Goal: Transaction & Acquisition: Obtain resource

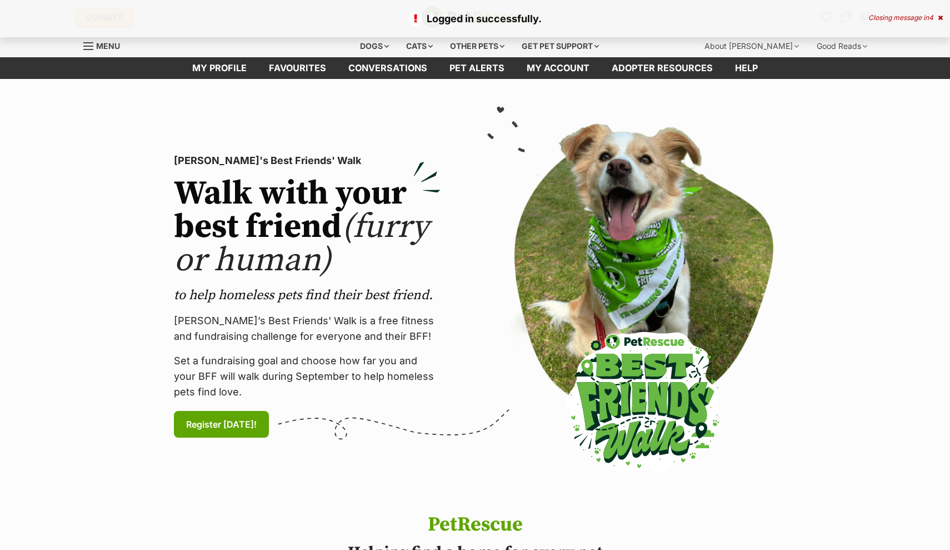
click at [938, 16] on icon at bounding box center [940, 17] width 5 height 7
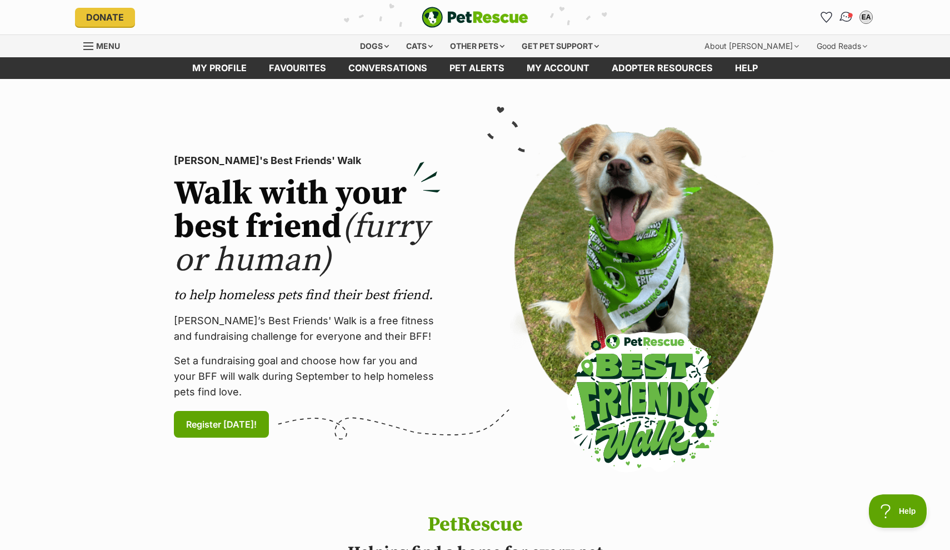
click at [844, 20] on img "Conversations" at bounding box center [846, 17] width 15 height 14
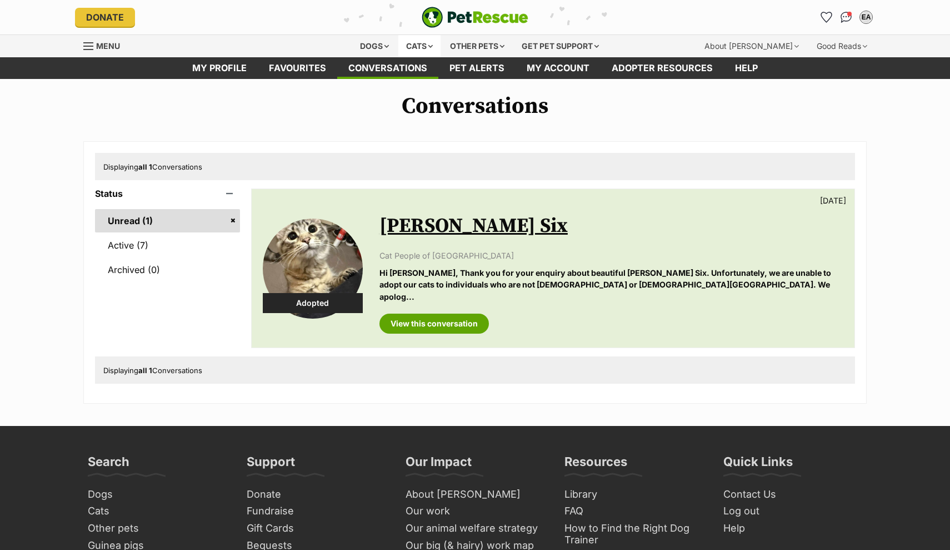
click at [412, 51] on div "Cats" at bounding box center [419, 46] width 42 height 22
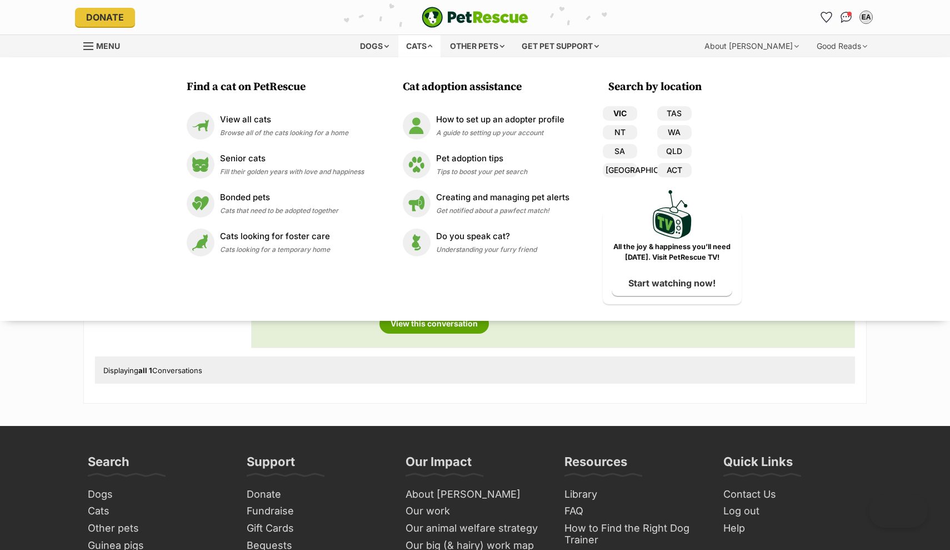
click at [617, 114] on link "VIC" at bounding box center [620, 113] width 34 height 14
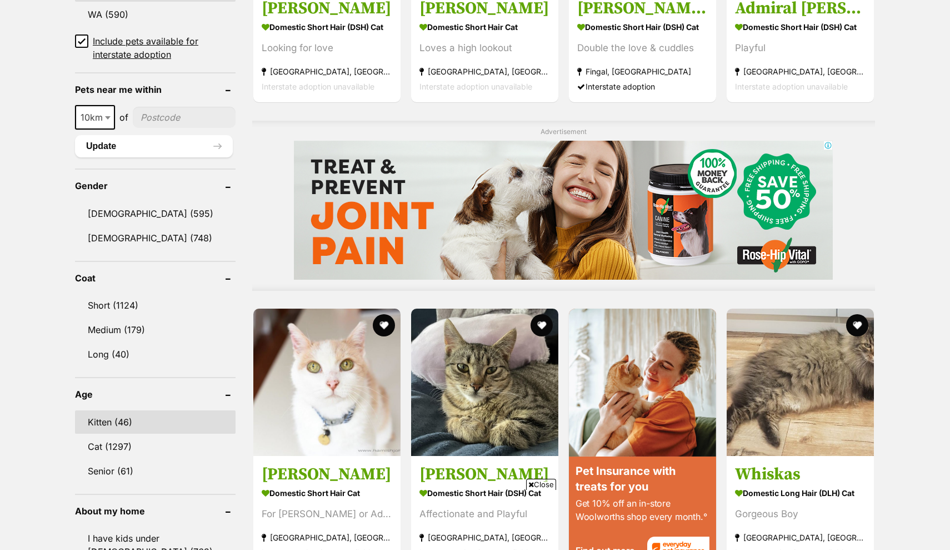
click at [116, 422] on link "Kitten (46)" at bounding box center [155, 421] width 161 height 23
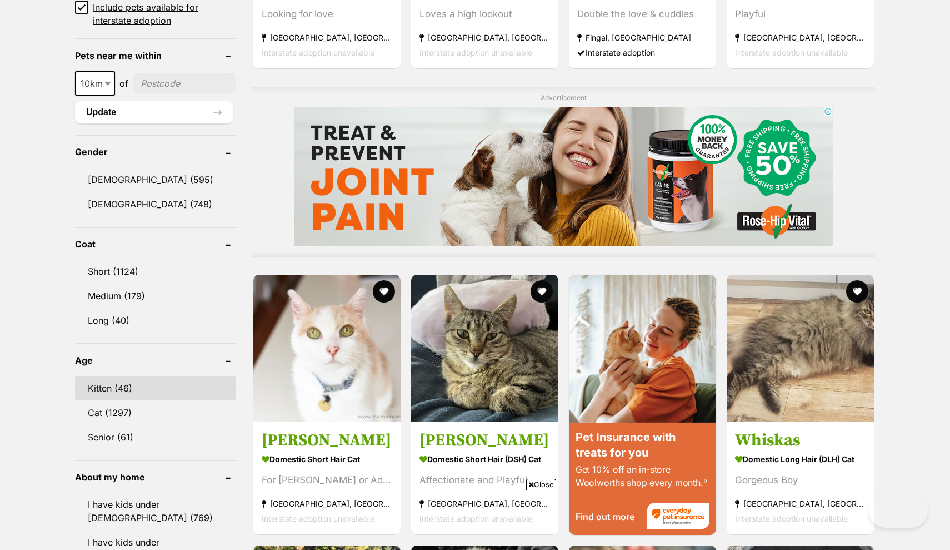
click at [108, 383] on link "Kitten (46)" at bounding box center [155, 387] width 161 height 23
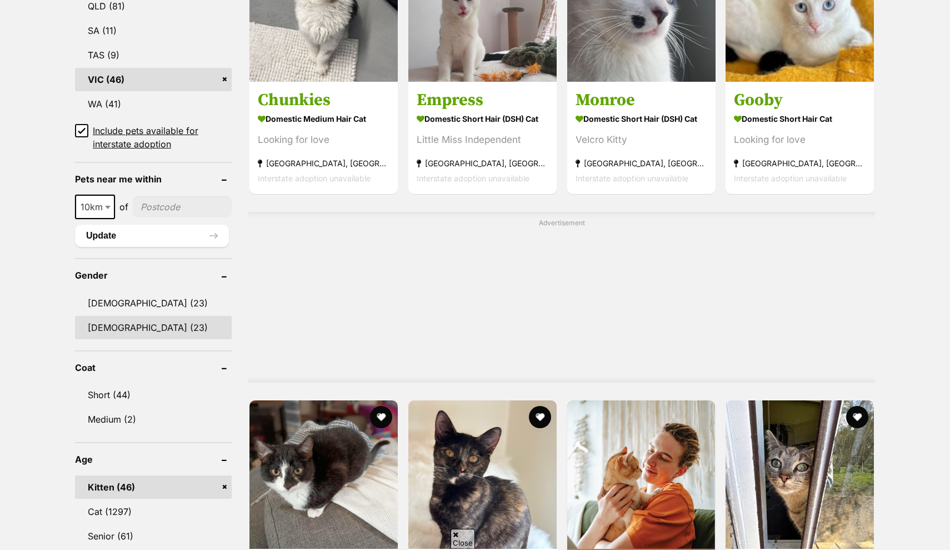
click at [107, 330] on link "[DEMOGRAPHIC_DATA] (23)" at bounding box center [153, 327] width 157 height 23
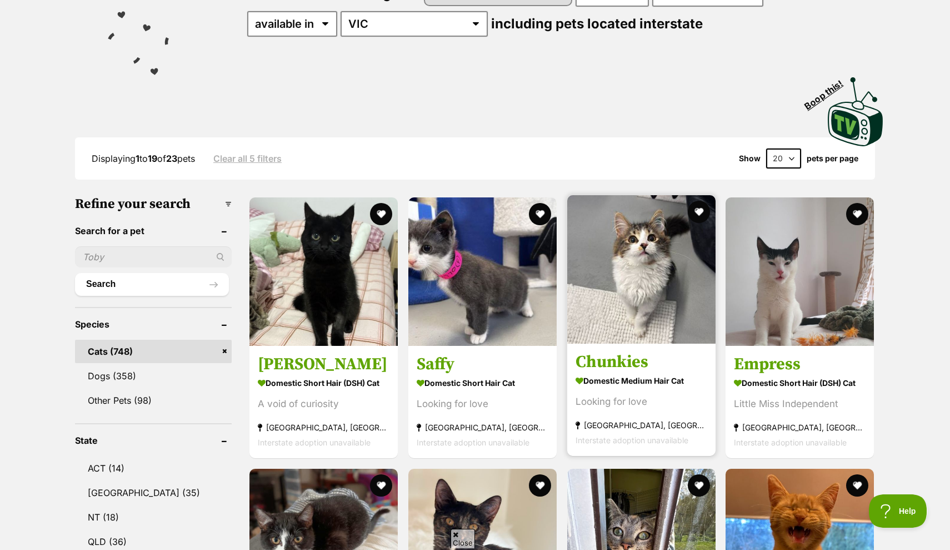
click at [612, 300] on img at bounding box center [641, 269] width 148 height 148
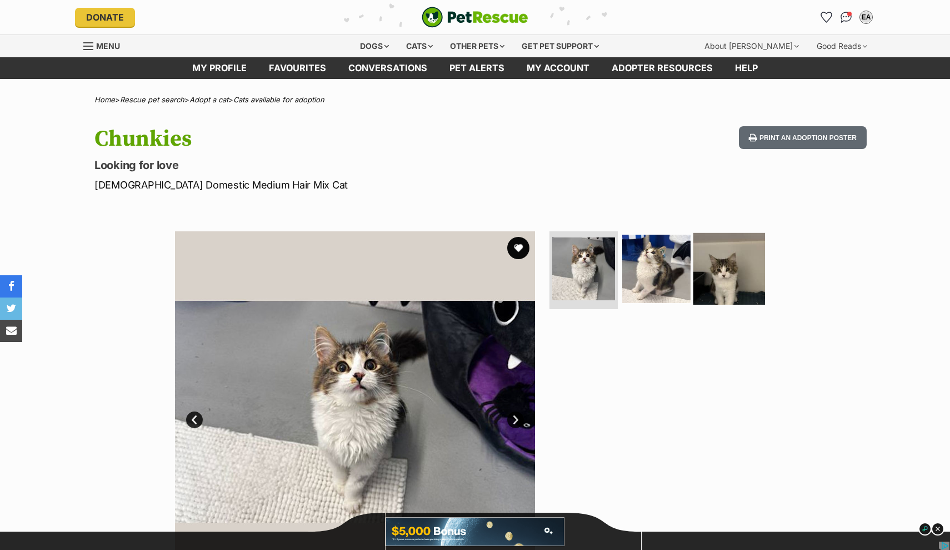
click at [734, 271] on img at bounding box center [729, 269] width 72 height 72
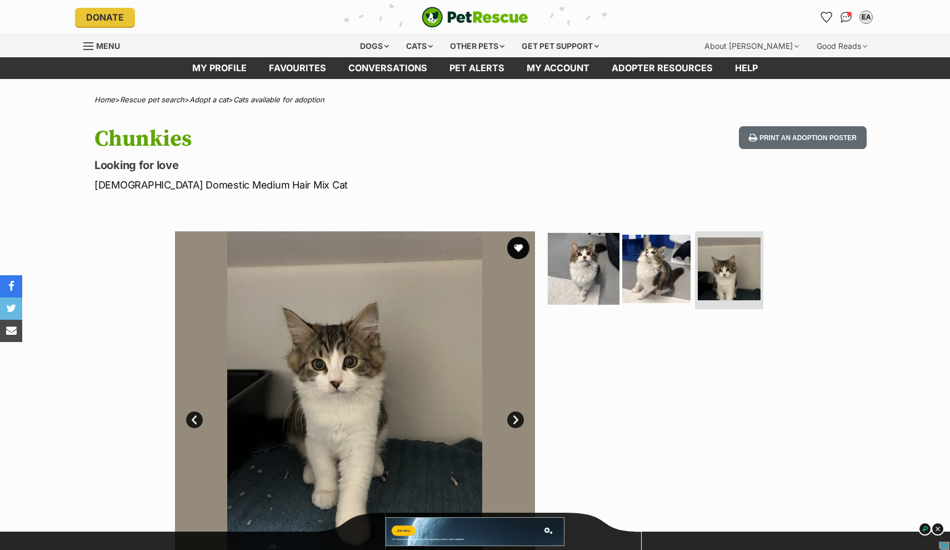
click at [576, 281] on img at bounding box center [584, 269] width 72 height 72
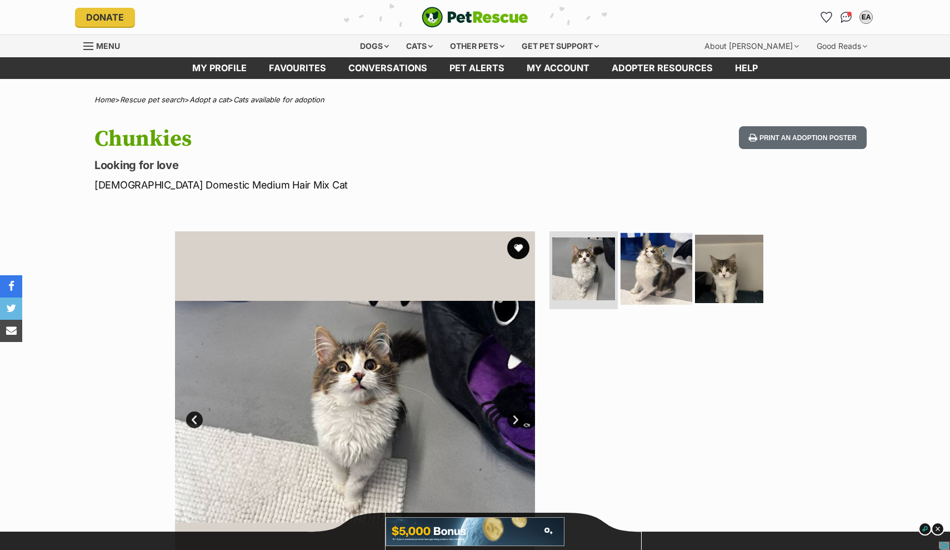
click at [657, 271] on img at bounding box center [657, 269] width 72 height 72
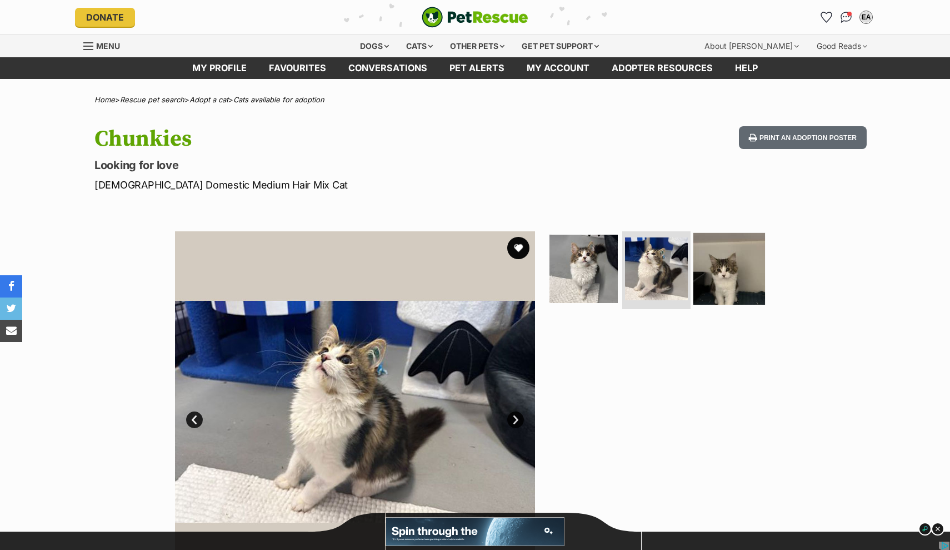
click at [727, 286] on img at bounding box center [729, 269] width 72 height 72
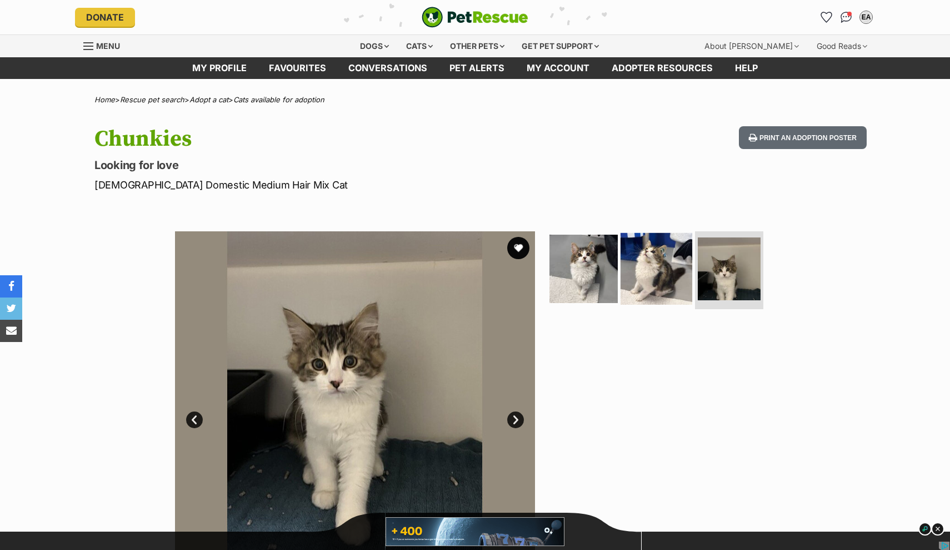
click at [688, 288] on img at bounding box center [657, 269] width 72 height 72
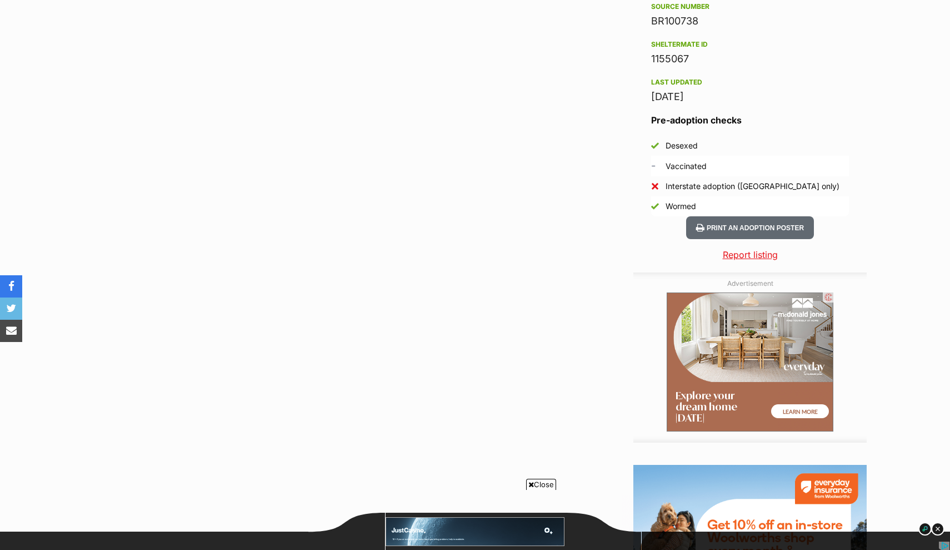
scroll to position [831, 0]
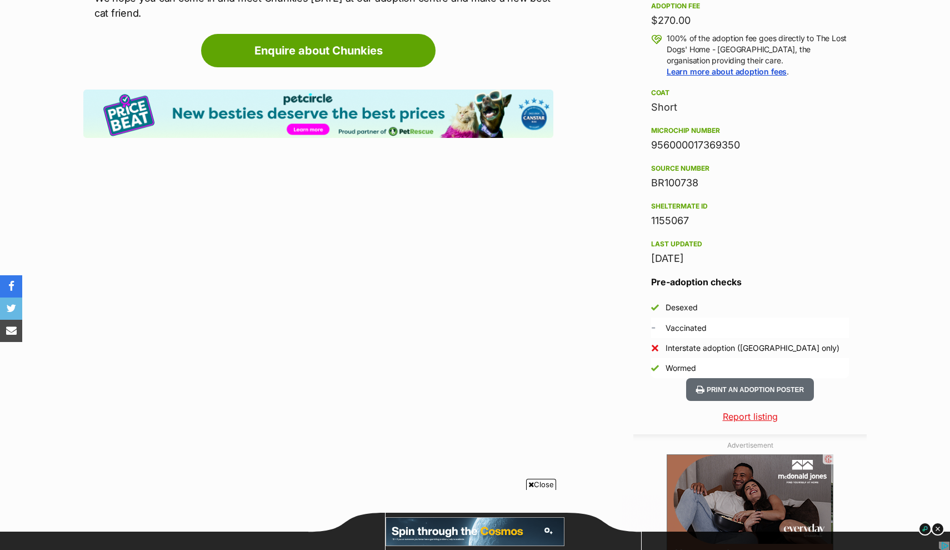
drag, startPoint x: 651, startPoint y: 311, endPoint x: 730, endPoint y: 308, distance: 78.9
click at [731, 317] on li "- Vaccinated" at bounding box center [750, 327] width 198 height 21
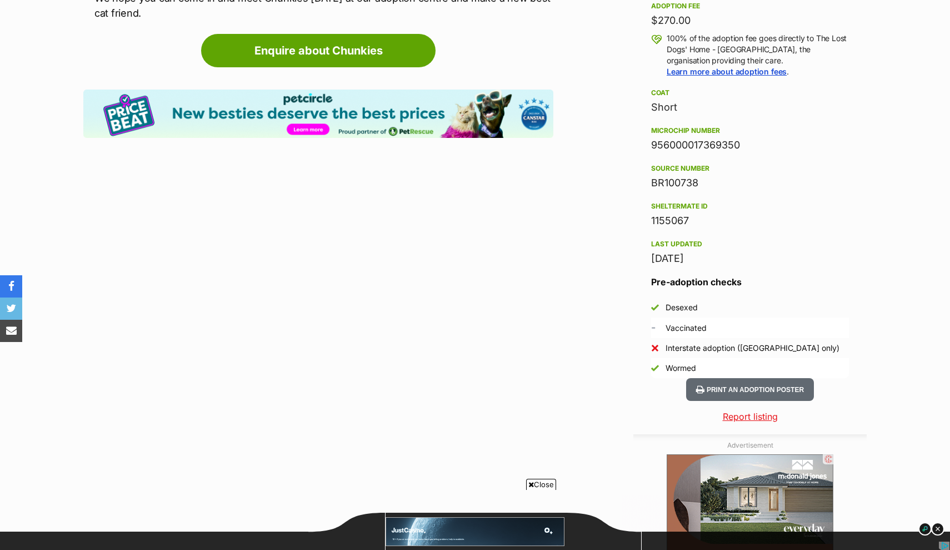
click at [730, 317] on li "- Vaccinated" at bounding box center [750, 327] width 198 height 21
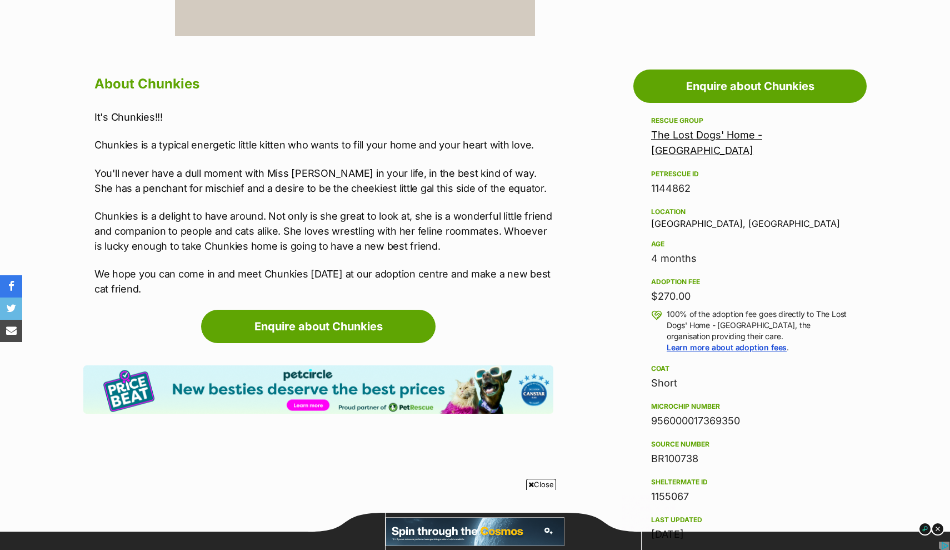
scroll to position [550, 0]
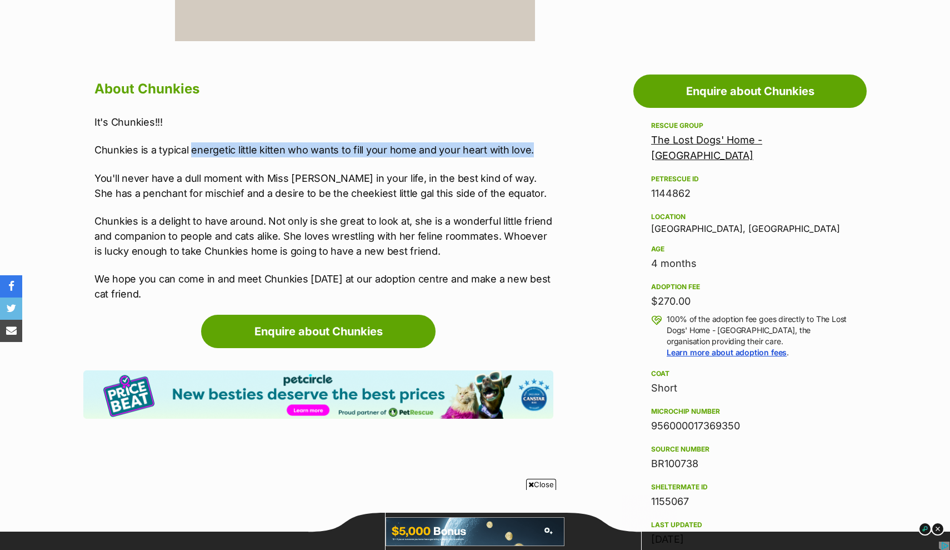
drag, startPoint x: 194, startPoint y: 148, endPoint x: 331, endPoint y: 157, distance: 137.5
click at [332, 157] on div "It's Chunkies!!! Chunkies is a typical energetic little kitten who wants to fil…" at bounding box center [323, 207] width 459 height 187
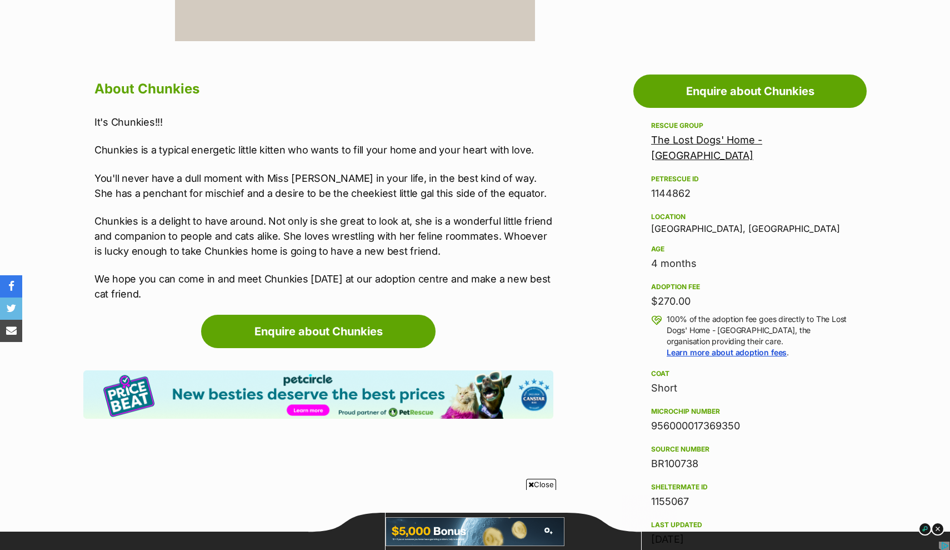
click at [331, 157] on div "It's Chunkies!!! Chunkies is a typical energetic little kitten who wants to fil…" at bounding box center [323, 207] width 459 height 187
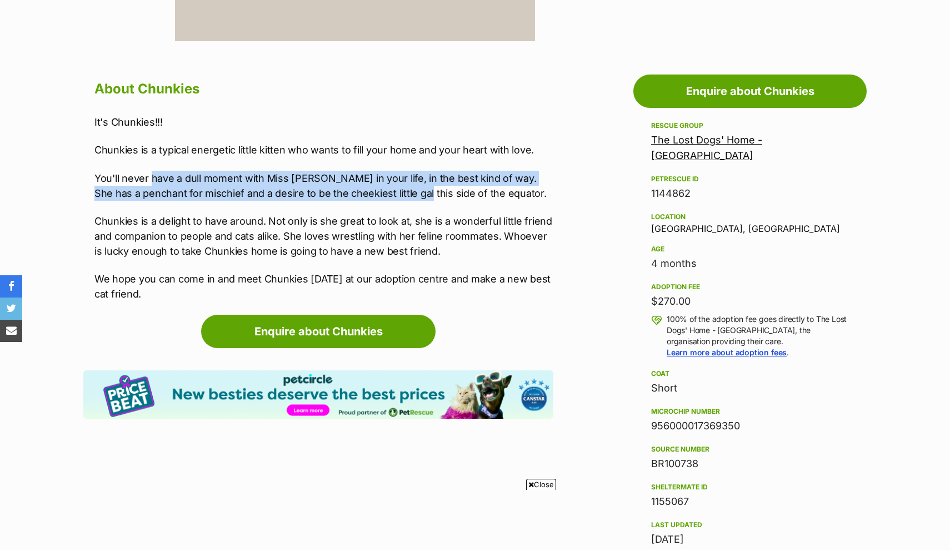
drag, startPoint x: 351, startPoint y: 185, endPoint x: 412, endPoint y: 189, distance: 61.2
click at [412, 189] on p "You'll never have a dull moment with Miss Chunk in your life, in the best kind …" at bounding box center [323, 186] width 459 height 30
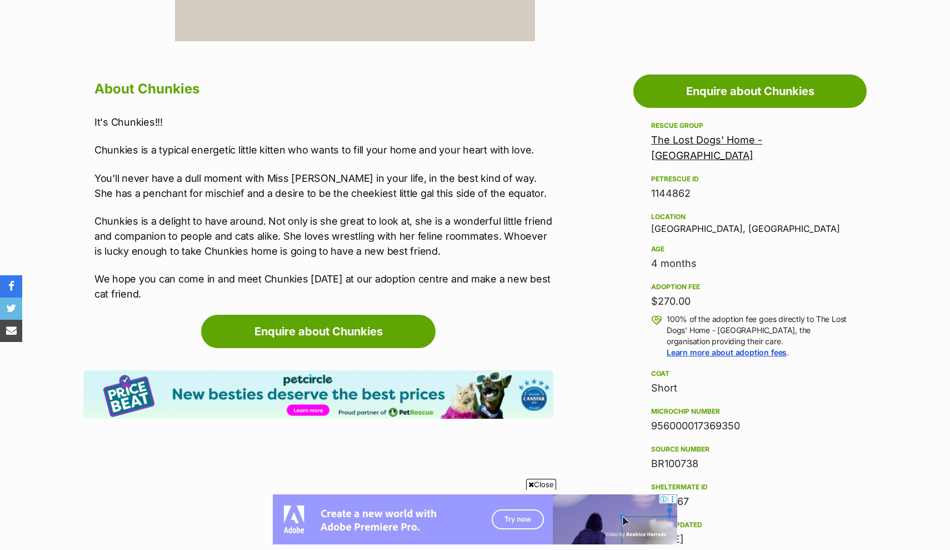
click at [284, 222] on p "Chunkies is a delight to have around. Not only is she great to look at, she is …" at bounding box center [323, 235] width 459 height 45
click at [258, 218] on p "Chunkies is a delight to have around. Not only is she great to look at, she is …" at bounding box center [323, 235] width 459 height 45
drag, startPoint x: 266, startPoint y: 219, endPoint x: 396, endPoint y: 236, distance: 131.6
click at [396, 236] on p "Chunkies is a delight to have around. Not only is she great to look at, she is …" at bounding box center [323, 235] width 459 height 45
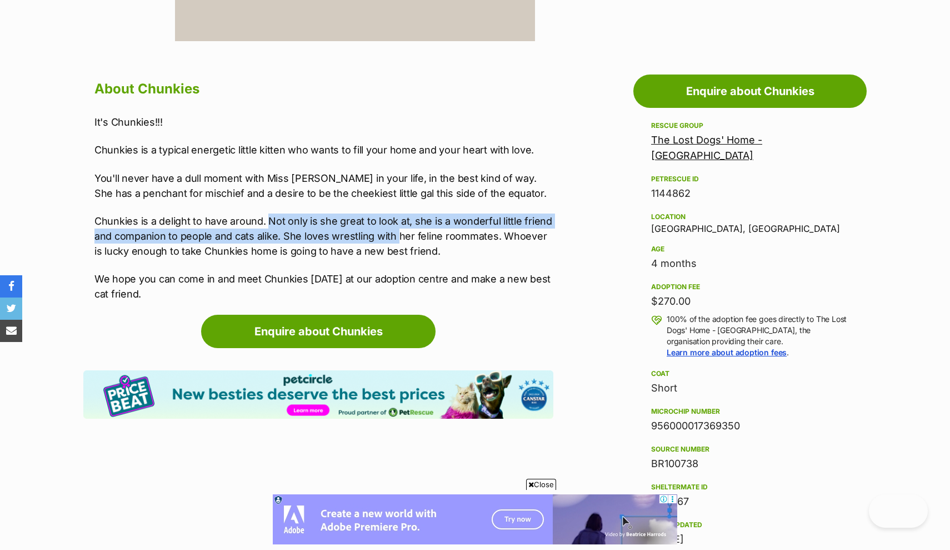
click at [410, 251] on p "Chunkies is a delight to have around. Not only is she great to look at, she is …" at bounding box center [323, 235] width 459 height 45
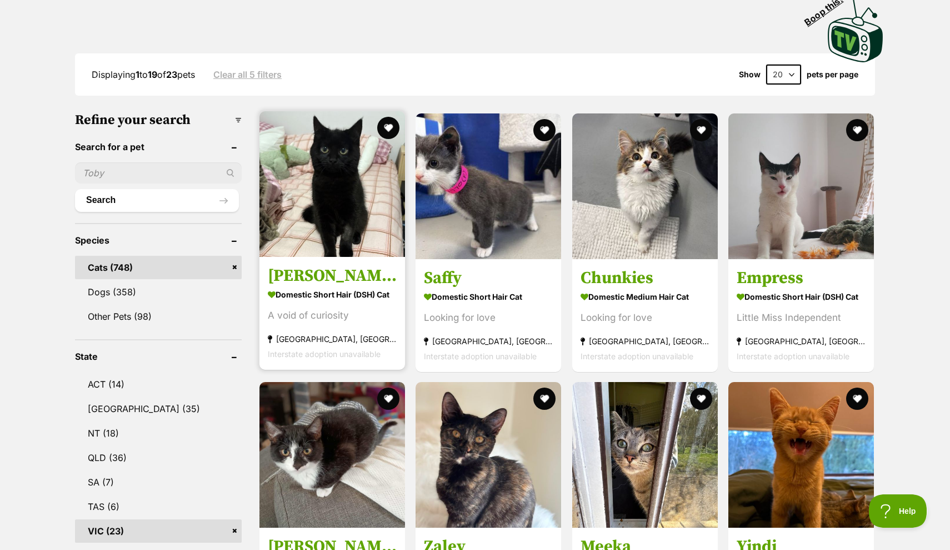
click at [334, 246] on img at bounding box center [332, 184] width 146 height 146
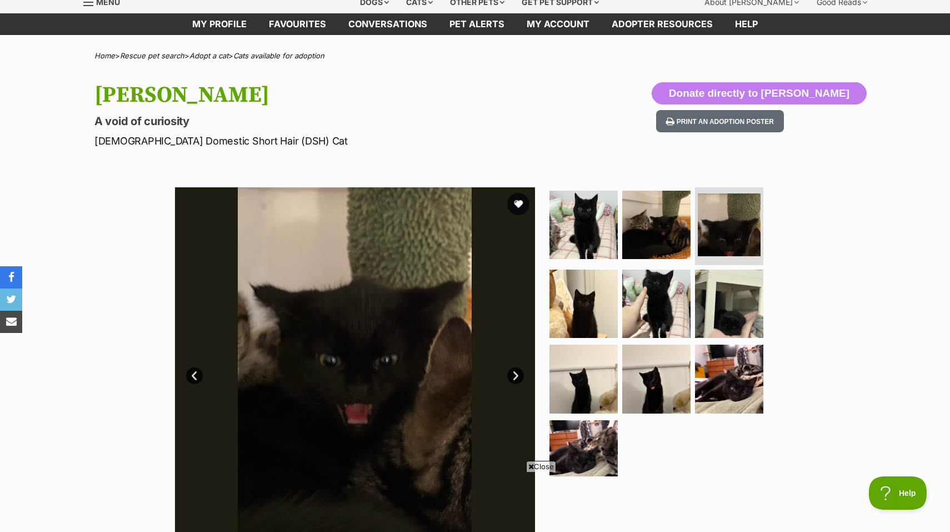
scroll to position [610, 0]
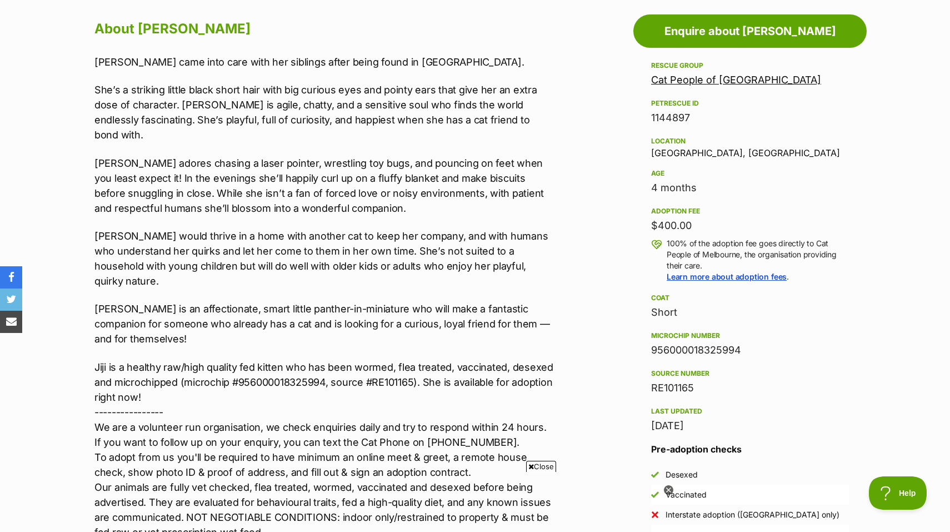
drag, startPoint x: 183, startPoint y: 300, endPoint x: 228, endPoint y: 334, distance: 56.3
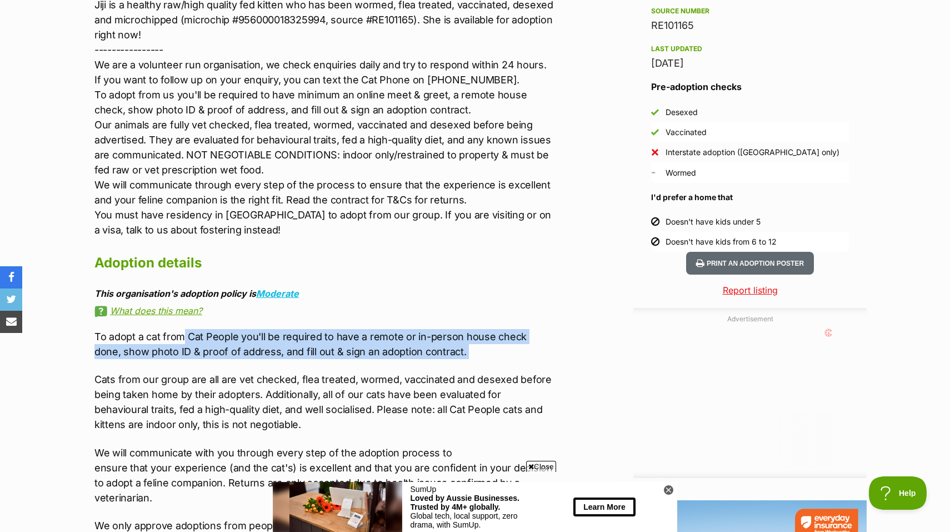
scroll to position [0, 0]
click at [226, 334] on div "To adopt a cat from Cat People you'll be required to have a remote or in-person…" at bounding box center [323, 438] width 459 height 219
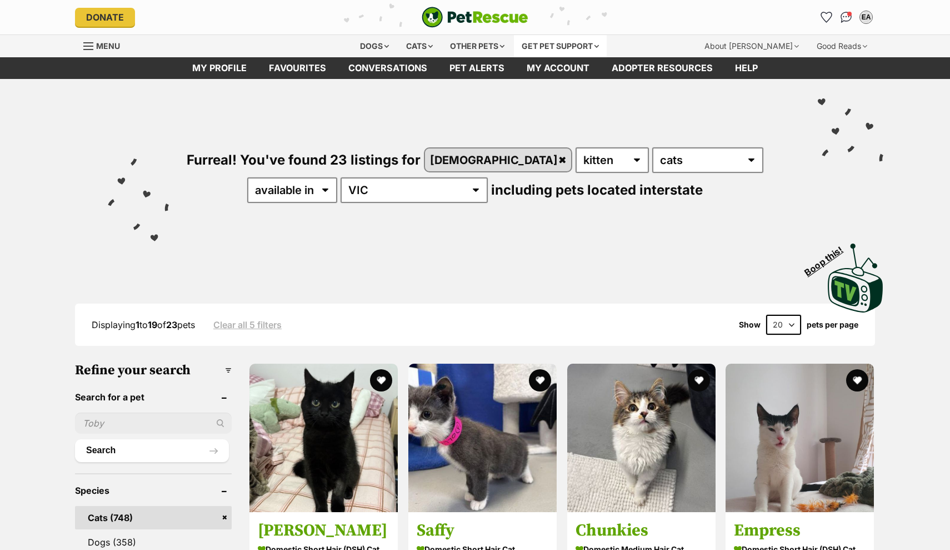
scroll to position [-1, 0]
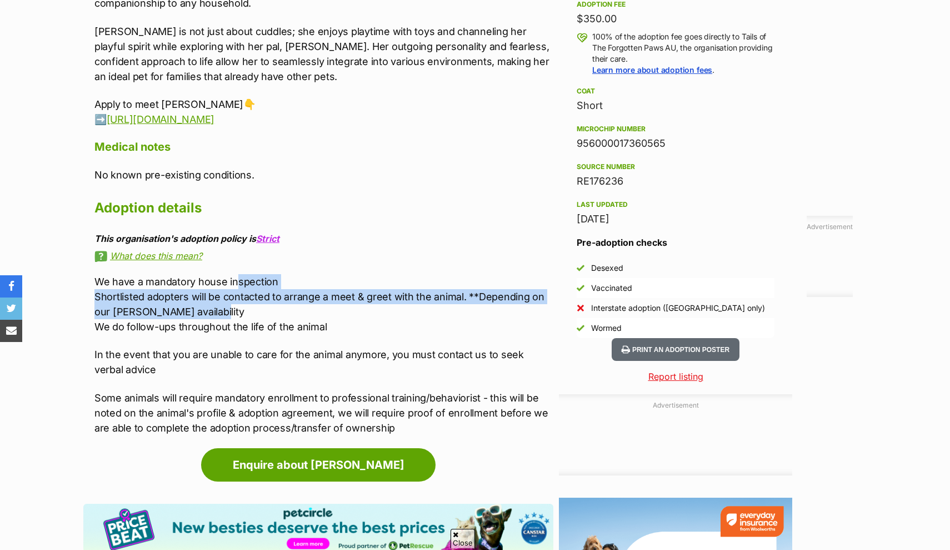
scroll to position [817, 0]
drag, startPoint x: 234, startPoint y: 266, endPoint x: 277, endPoint y: 284, distance: 46.8
click at [277, 284] on p "We have a mandatory house inspection Shortlisted adopters will be contacted to …" at bounding box center [323, 304] width 459 height 60
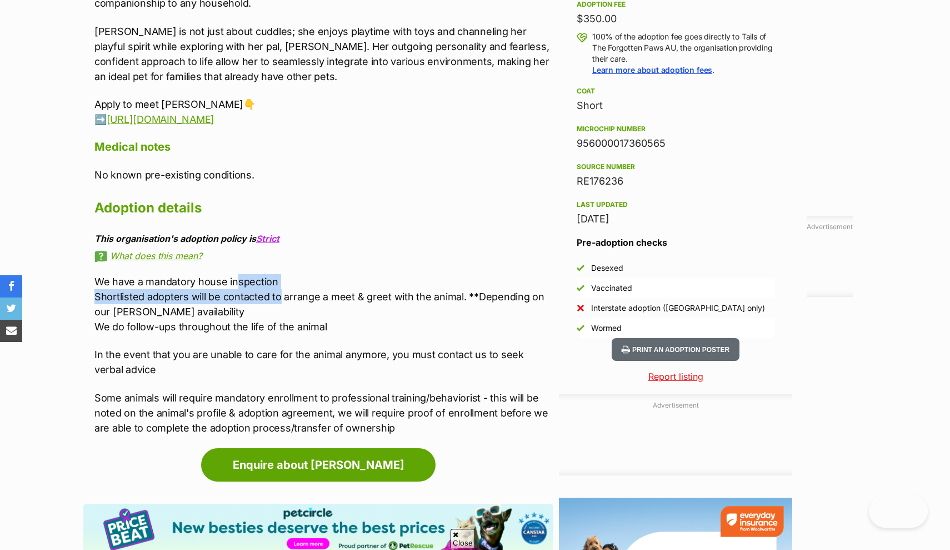
click at [277, 284] on p "We have a mandatory house inspection Shortlisted adopters will be contacted to …" at bounding box center [323, 304] width 459 height 60
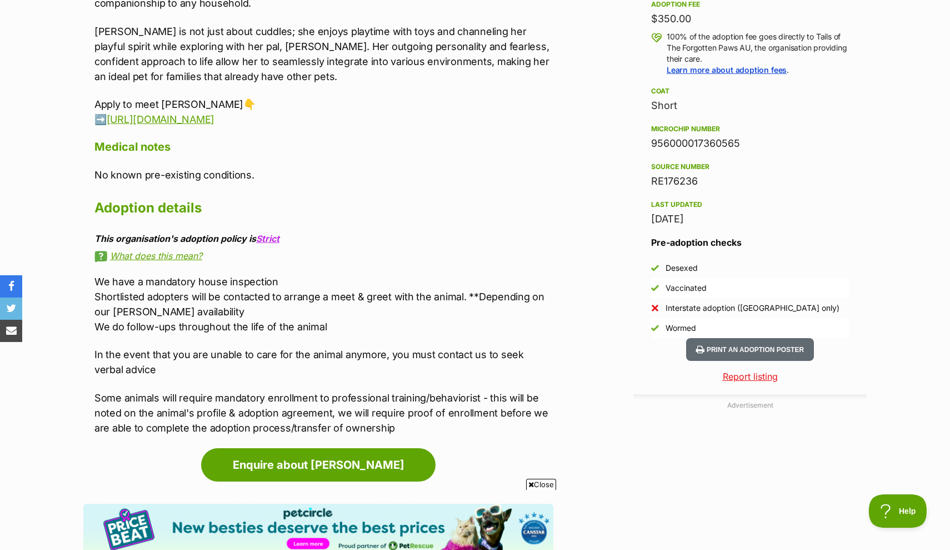
scroll to position [86, 0]
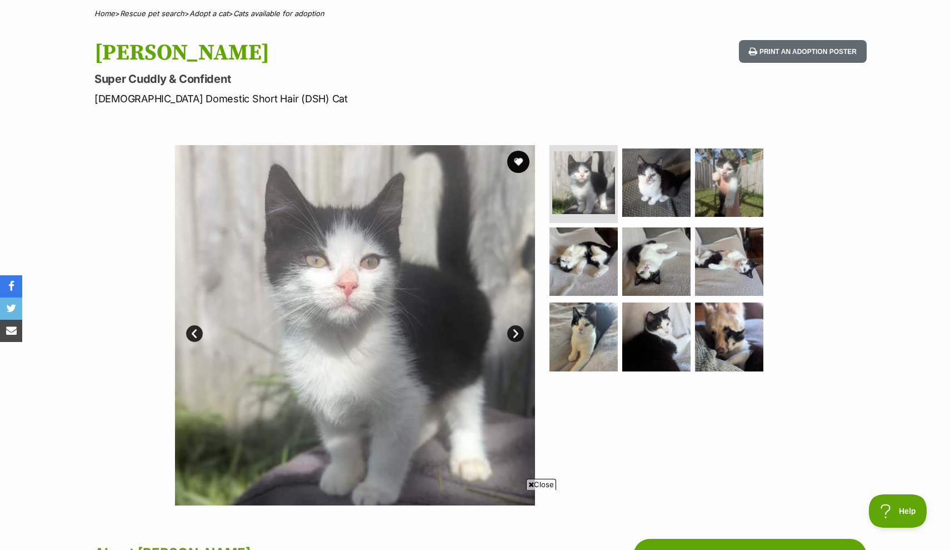
click at [515, 332] on link "Next" at bounding box center [515, 333] width 17 height 17
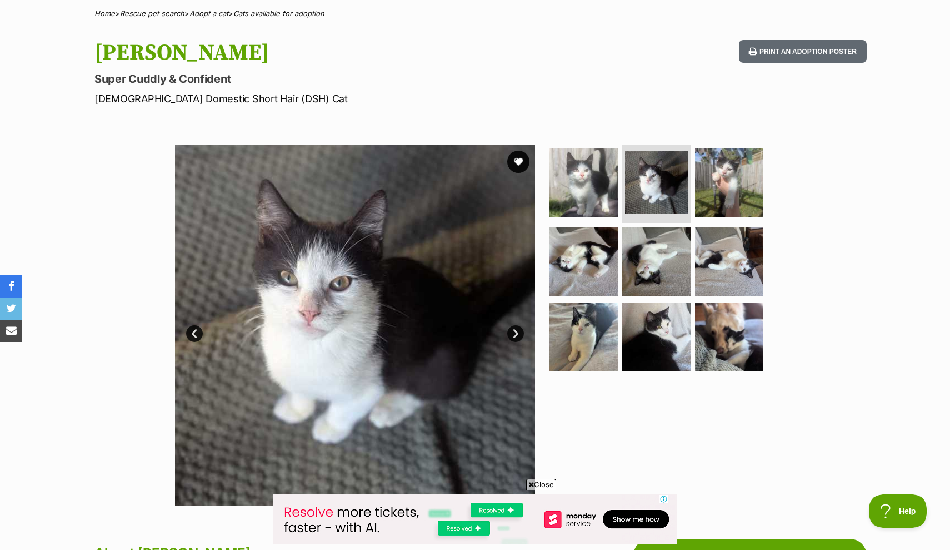
click at [515, 332] on link "Next" at bounding box center [515, 333] width 17 height 17
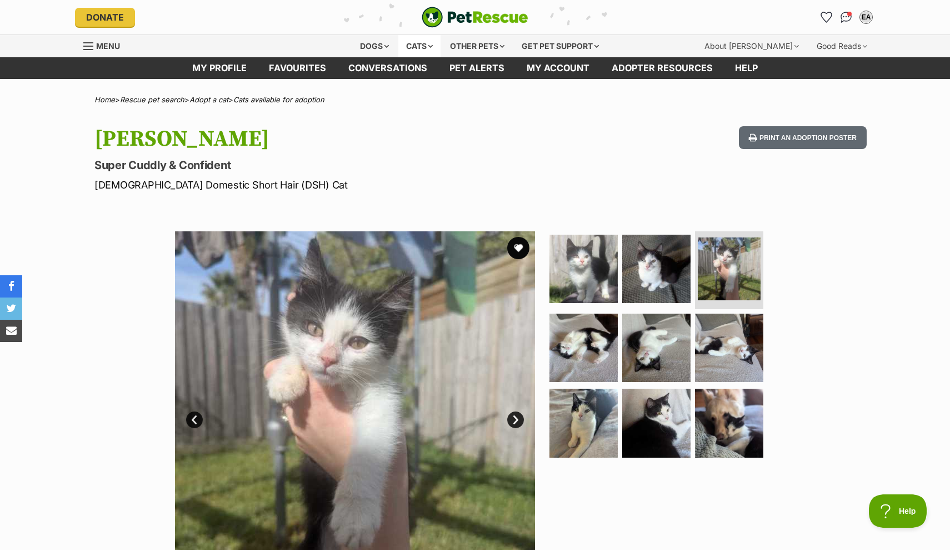
click at [417, 48] on div "Cats" at bounding box center [419, 46] width 42 height 22
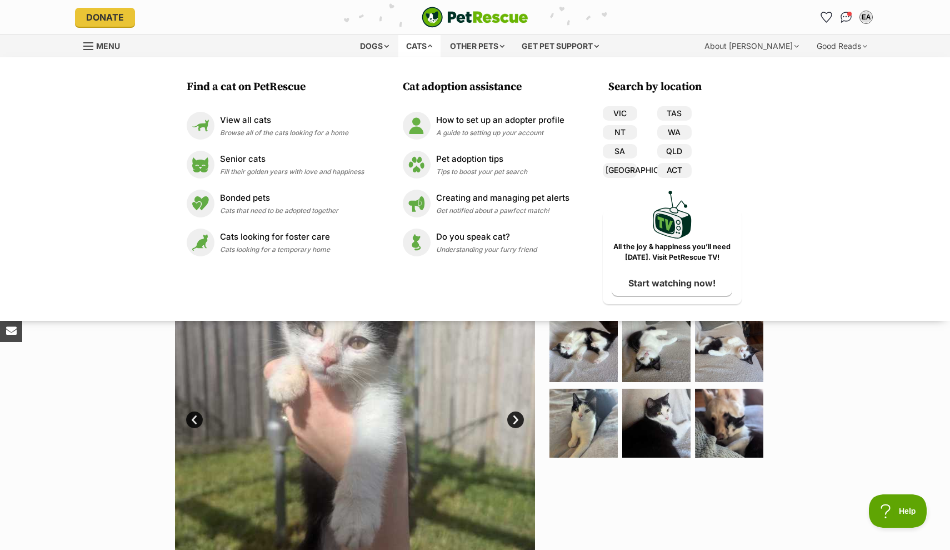
click at [424, 47] on div "Cats" at bounding box center [419, 46] width 42 height 22
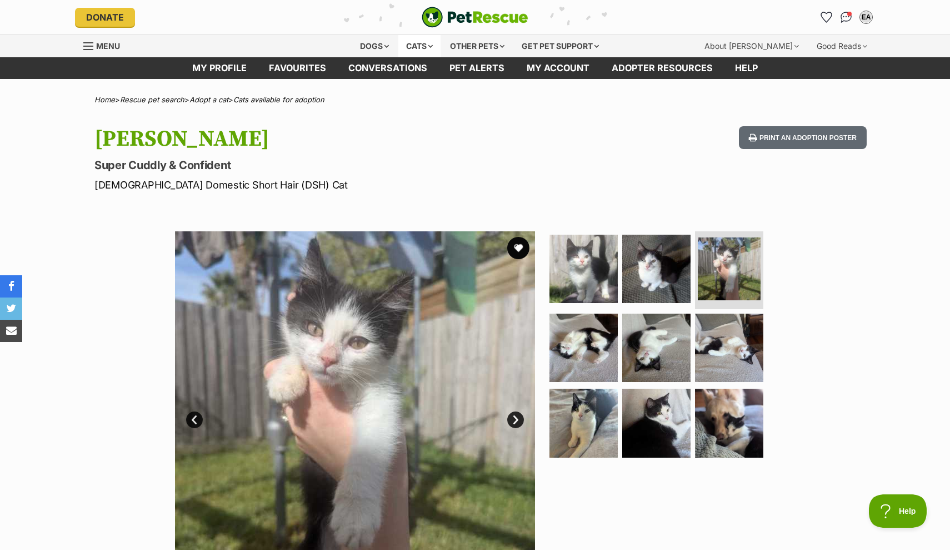
click at [426, 43] on div "Cats" at bounding box center [419, 46] width 42 height 22
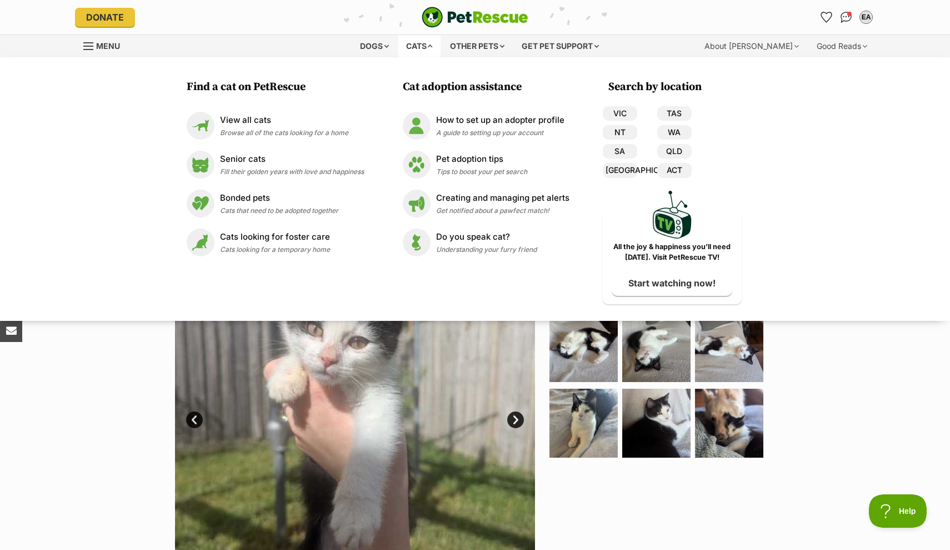
click at [339, 104] on div "Find a cat on PetRescue View all cats Browse all of the cats looking for a home…" at bounding box center [275, 191] width 188 height 224
click at [313, 135] on span "Browse all of the cats looking for a home" at bounding box center [284, 132] width 128 height 8
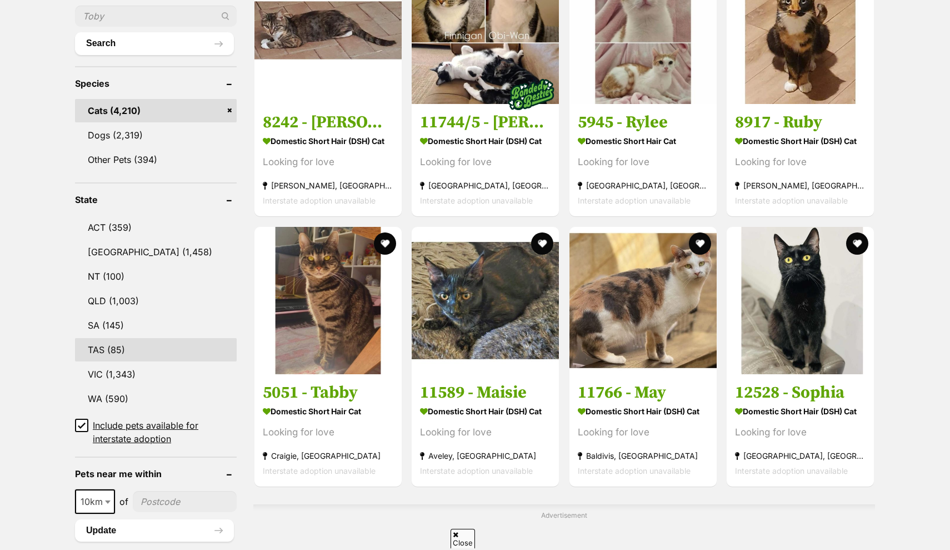
scroll to position [442, 0]
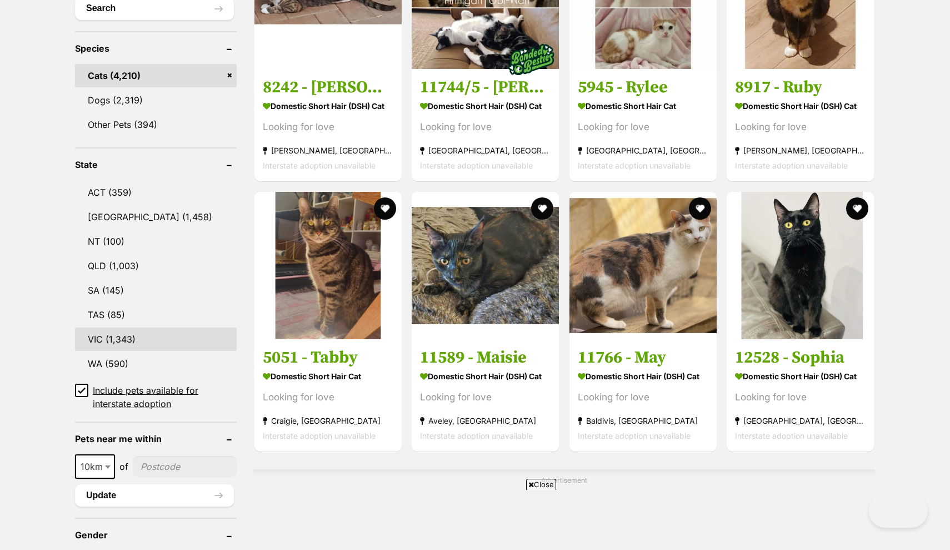
click at [113, 330] on link "VIC (1,343)" at bounding box center [156, 338] width 162 height 23
click at [113, 331] on link "VIC (1,343)" at bounding box center [156, 338] width 162 height 23
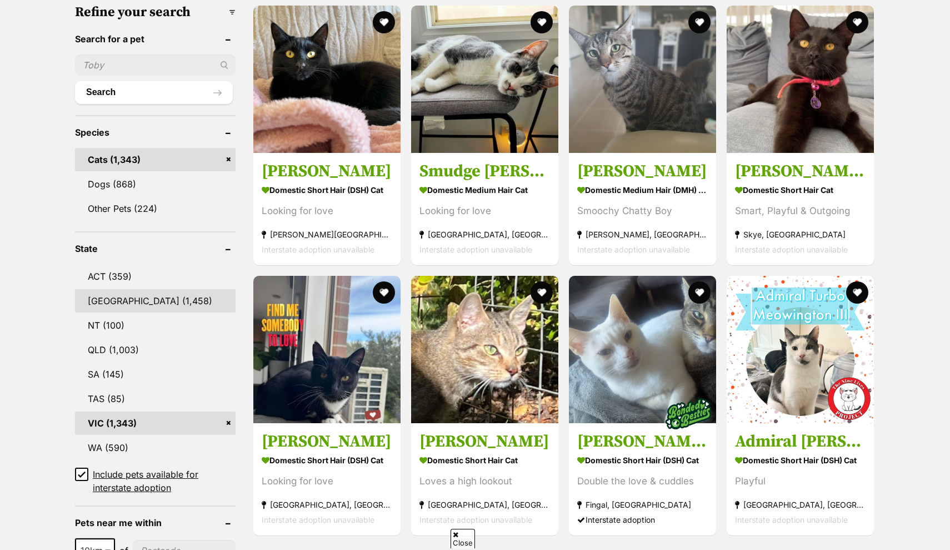
scroll to position [438, 0]
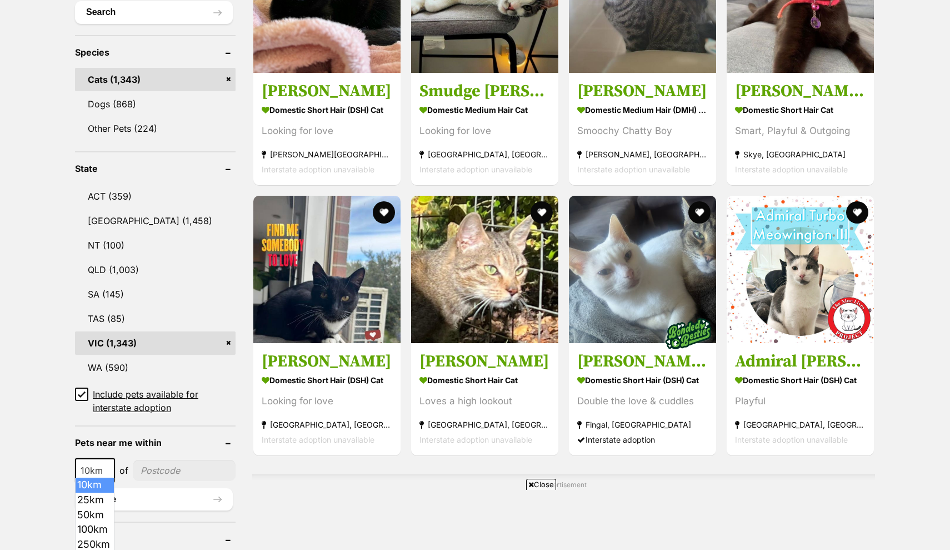
click at [104, 458] on span at bounding box center [108, 470] width 11 height 24
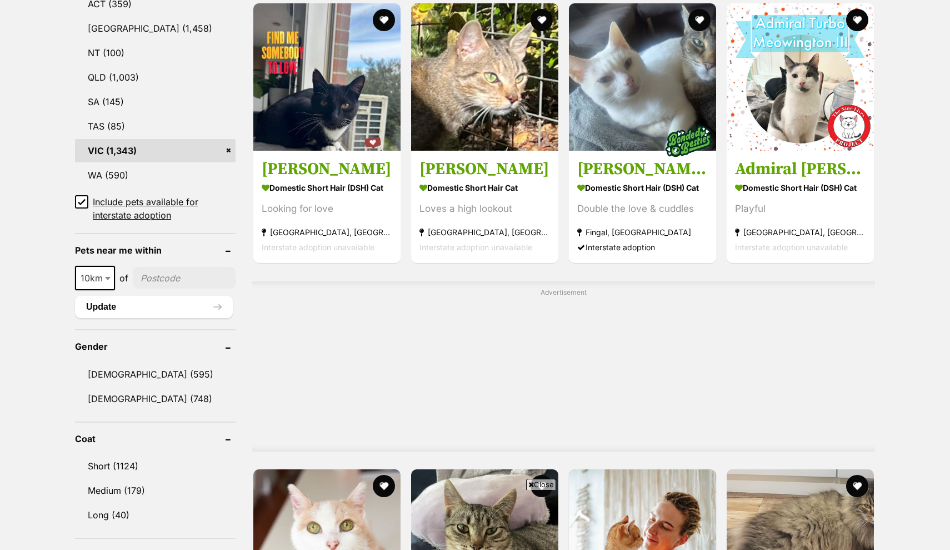
click at [106, 277] on b at bounding box center [108, 278] width 6 height 3
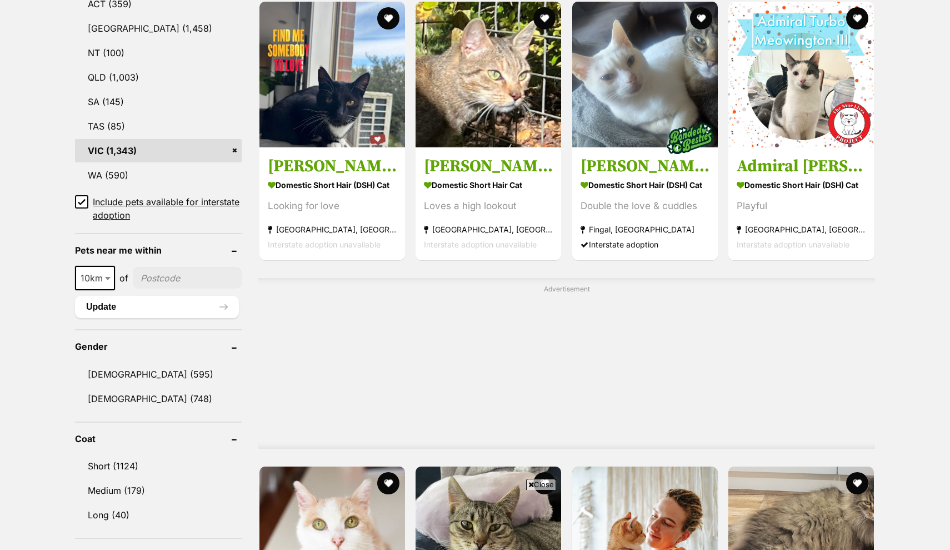
click at [151, 272] on input"] "postcode" at bounding box center [187, 277] width 109 height 21
click at [164, 273] on input"] "postcode" at bounding box center [187, 277] width 109 height 21
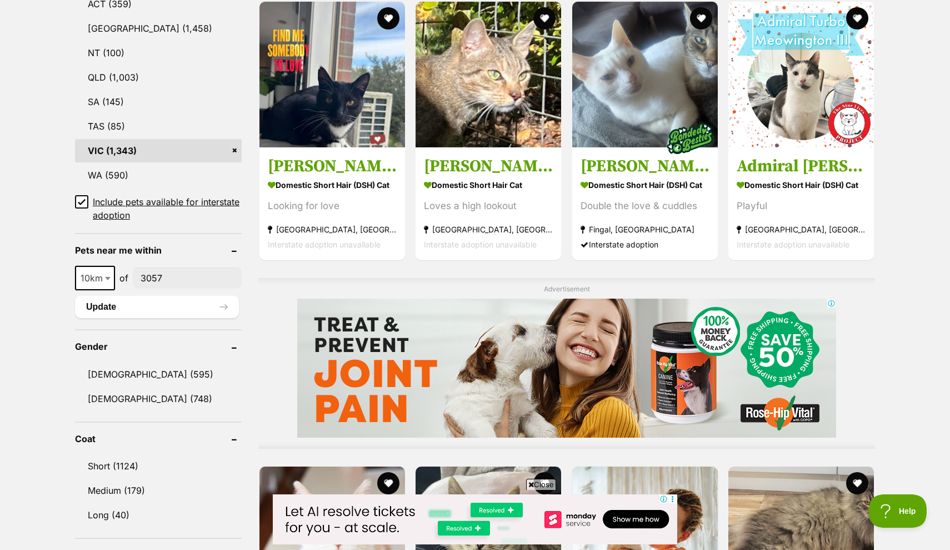
scroll to position [0, 0]
type input"] "3057"
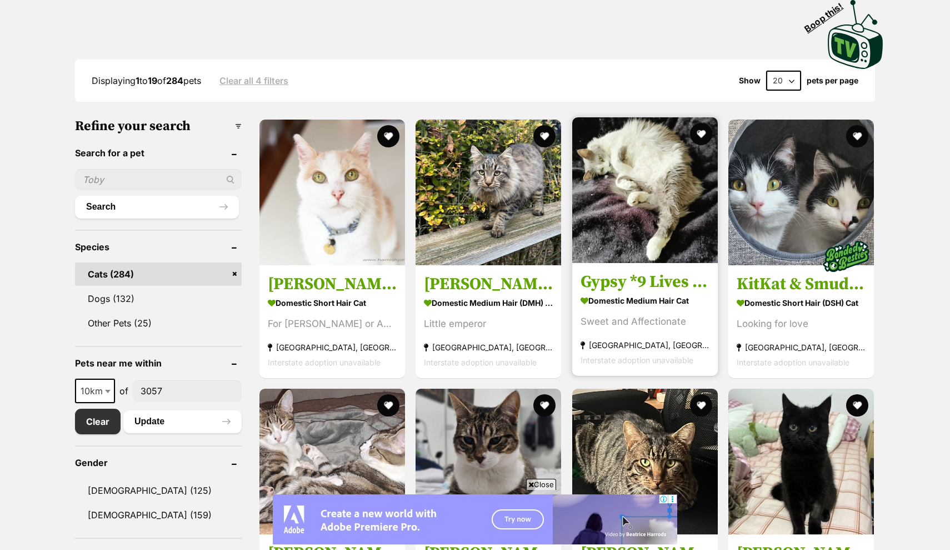
scroll to position [393, 0]
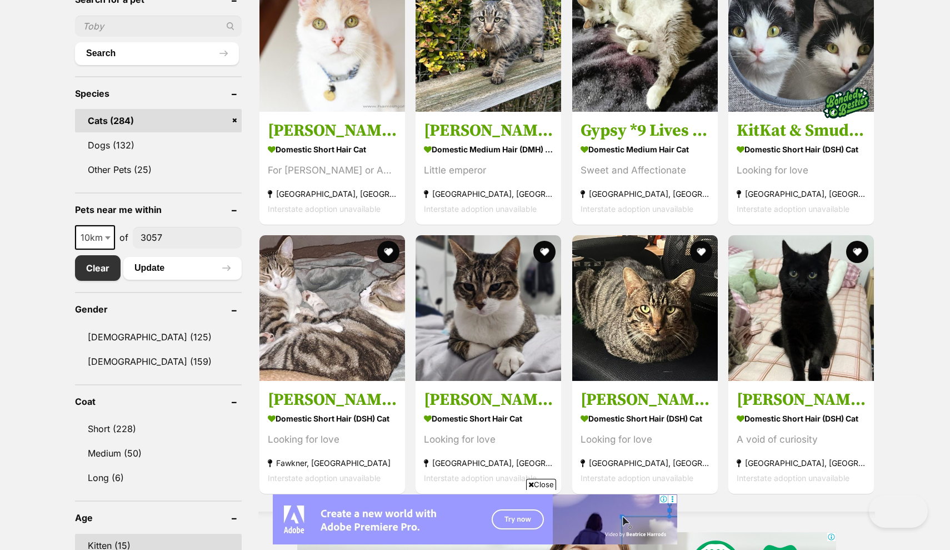
click at [118, 533] on link "Kitten (15)" at bounding box center [158, 544] width 167 height 23
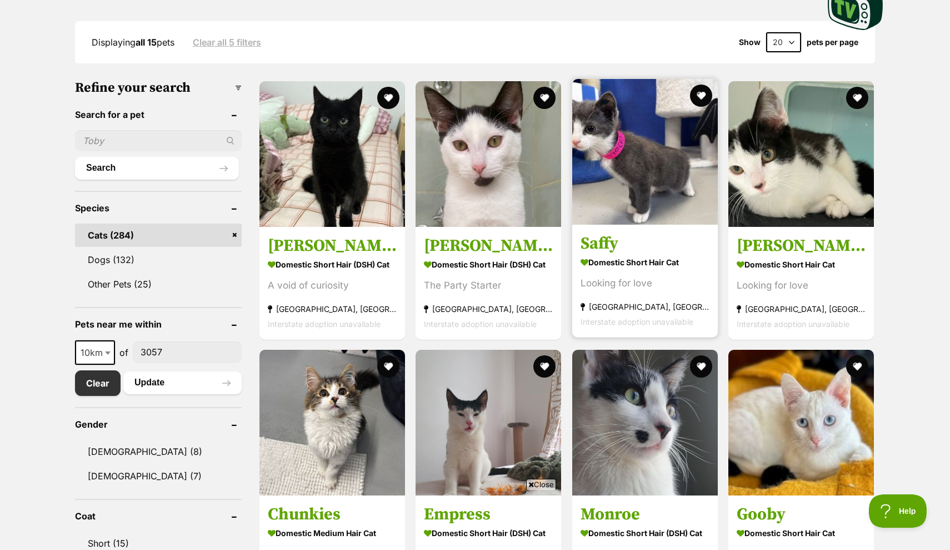
scroll to position [278, 0]
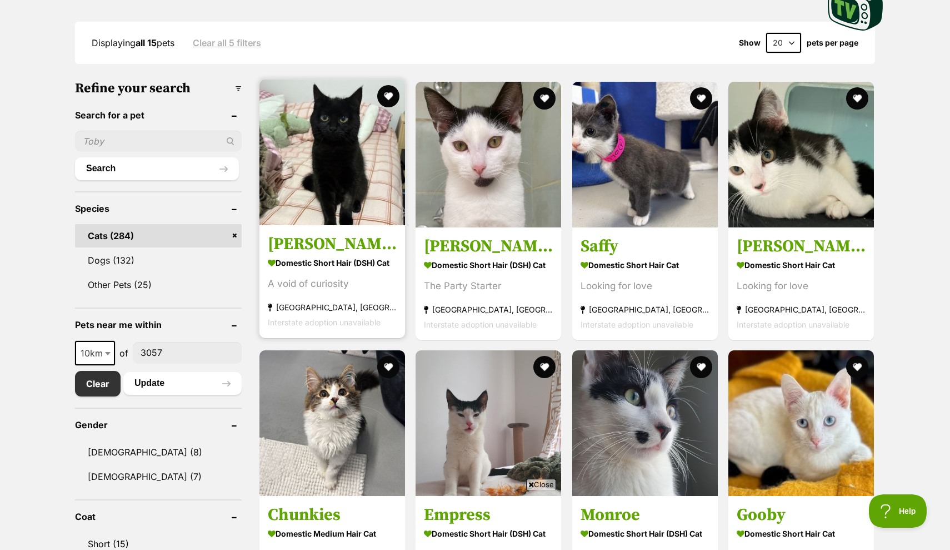
click at [339, 156] on img at bounding box center [332, 152] width 146 height 146
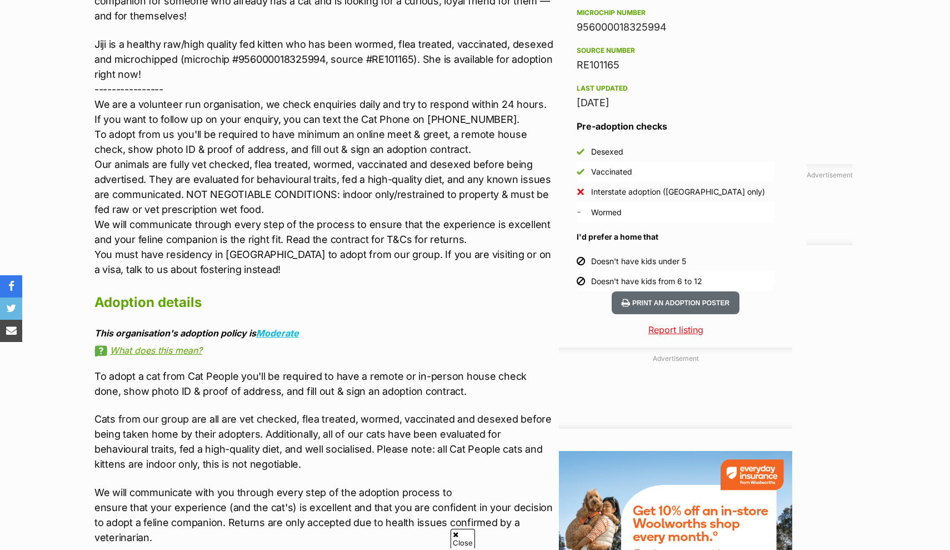
scroll to position [1090, 0]
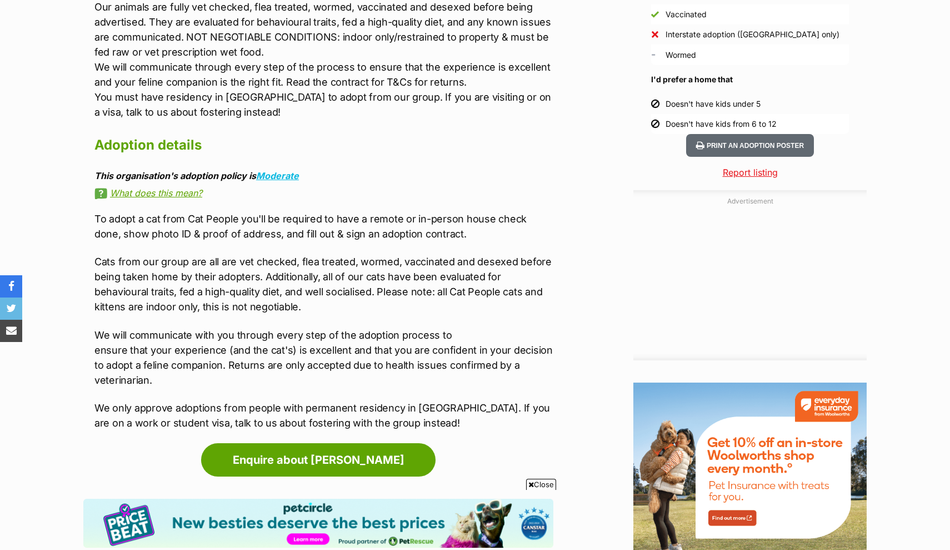
click at [201, 231] on div "To adopt a cat from Cat People you'll be required to have a remote or in-person…" at bounding box center [323, 320] width 459 height 219
click at [262, 211] on p "To adopt a cat from Cat People you'll be required to have a remote or in-person…" at bounding box center [323, 226] width 459 height 30
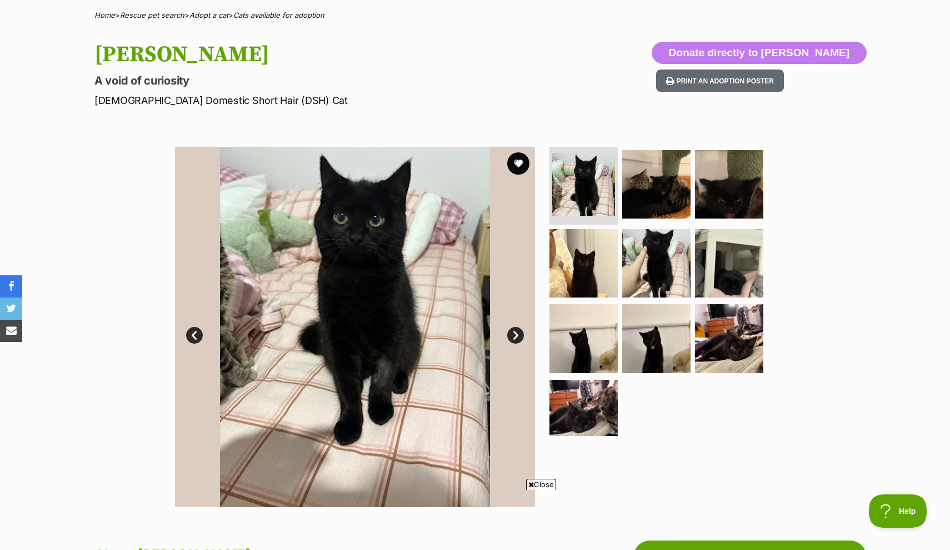
scroll to position [0, 0]
